Goal: Task Accomplishment & Management: Manage account settings

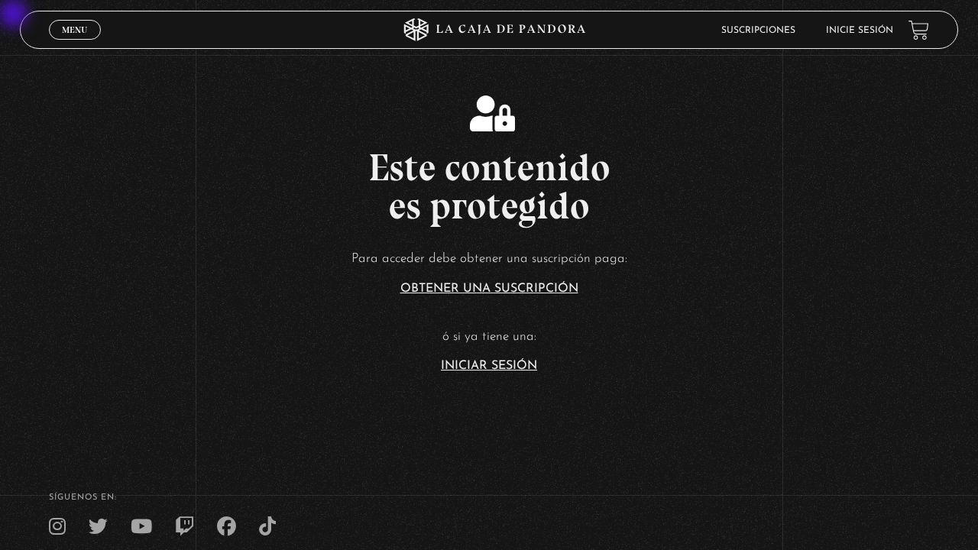
click at [489, 370] on link "Iniciar Sesión" at bounding box center [489, 366] width 96 height 12
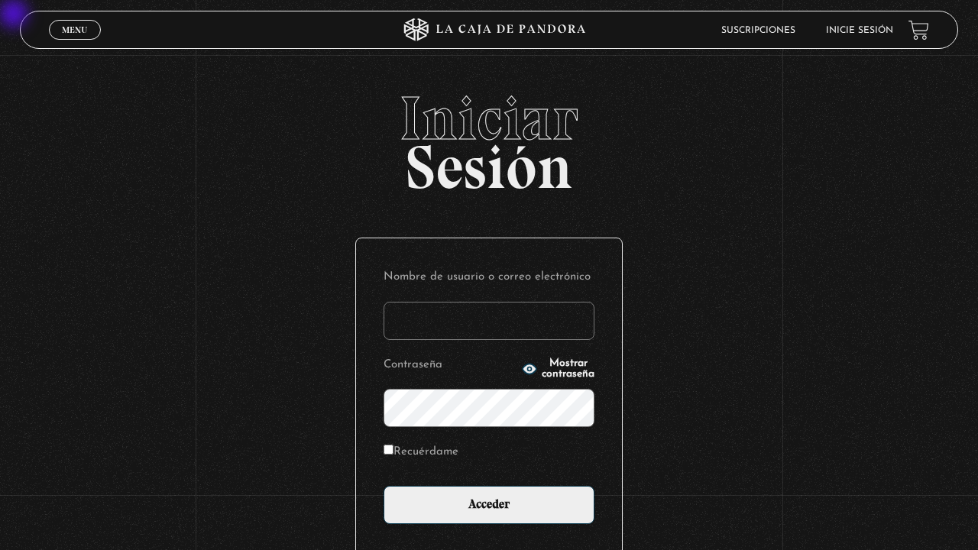
click at [489, 316] on input "Nombre de usuario o correo electrónico" at bounding box center [488, 321] width 211 height 38
type input "fch1194@gmail.com"
click at [383, 486] on input "Acceder" at bounding box center [488, 505] width 211 height 38
